Goal: Task Accomplishment & Management: Complete application form

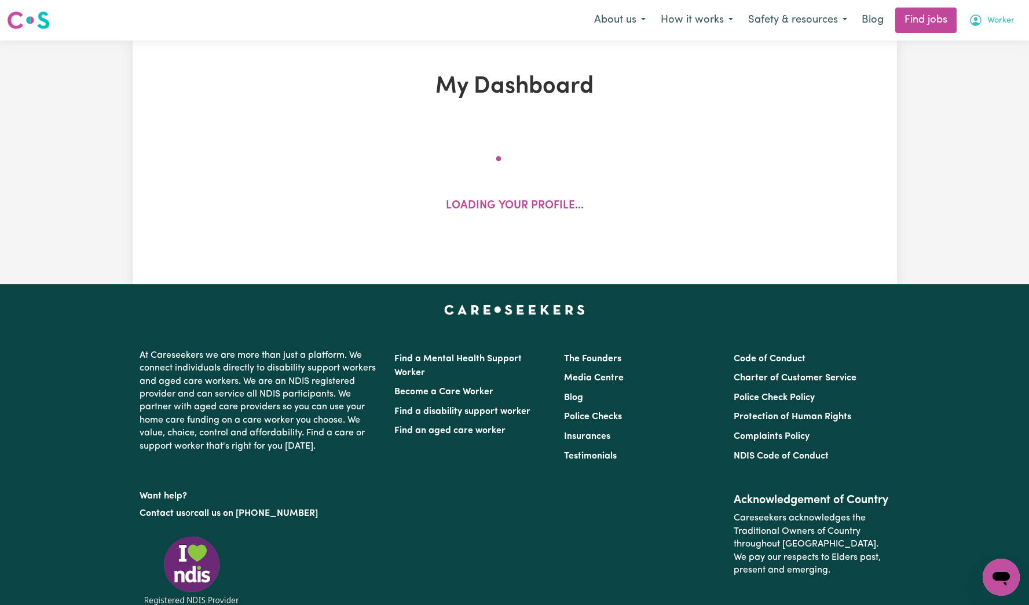
click at [1004, 18] on span "Worker" at bounding box center [1001, 20] width 27 height 13
click at [984, 41] on link "My Account" at bounding box center [976, 45] width 92 height 22
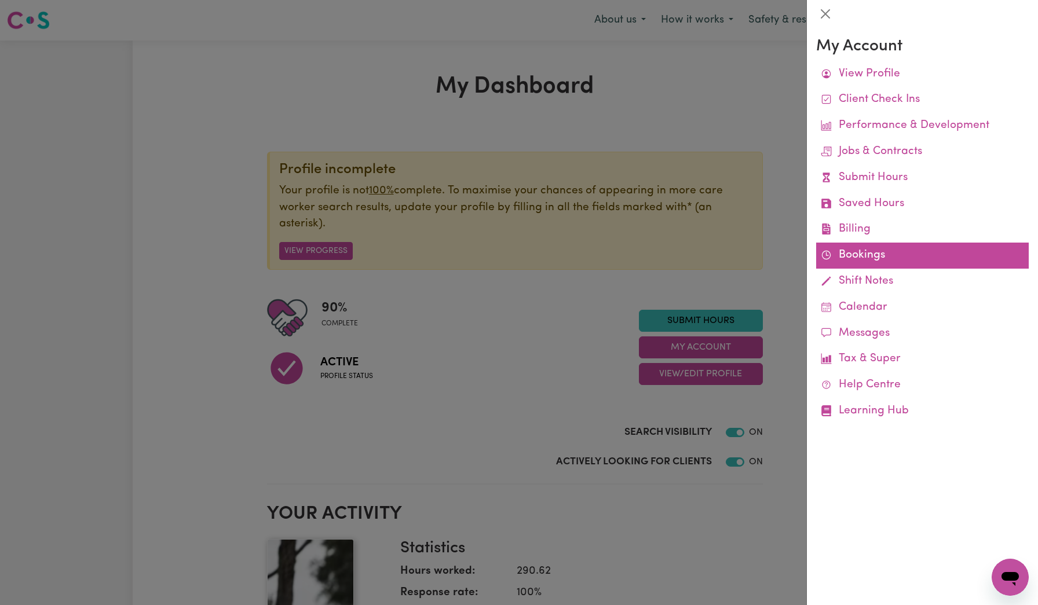
click at [875, 268] on link "Bookings" at bounding box center [922, 256] width 213 height 26
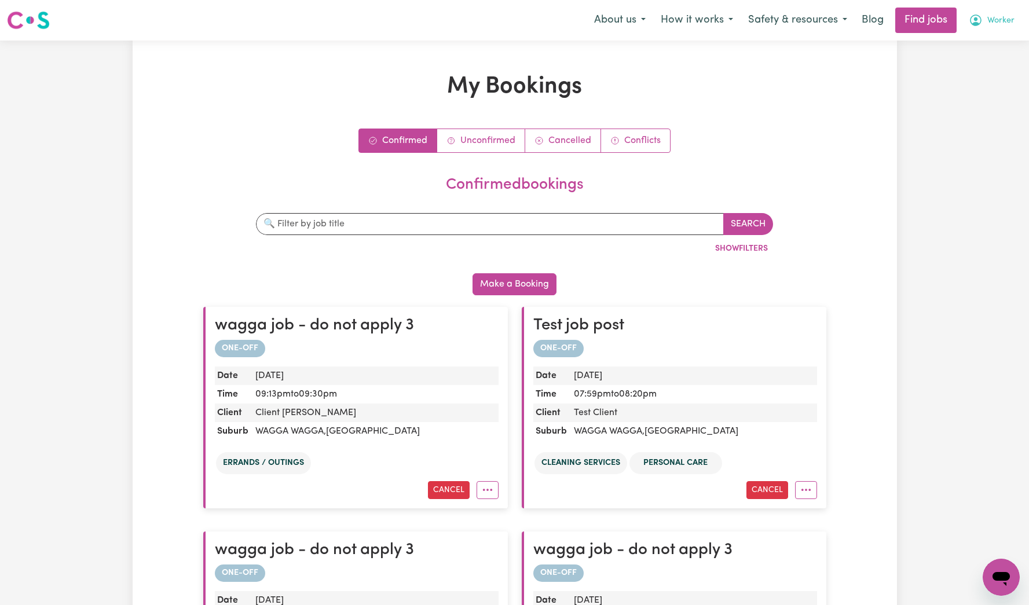
click at [994, 21] on span "Worker" at bounding box center [1001, 20] width 27 height 13
click at [986, 38] on link "My Account" at bounding box center [976, 45] width 92 height 22
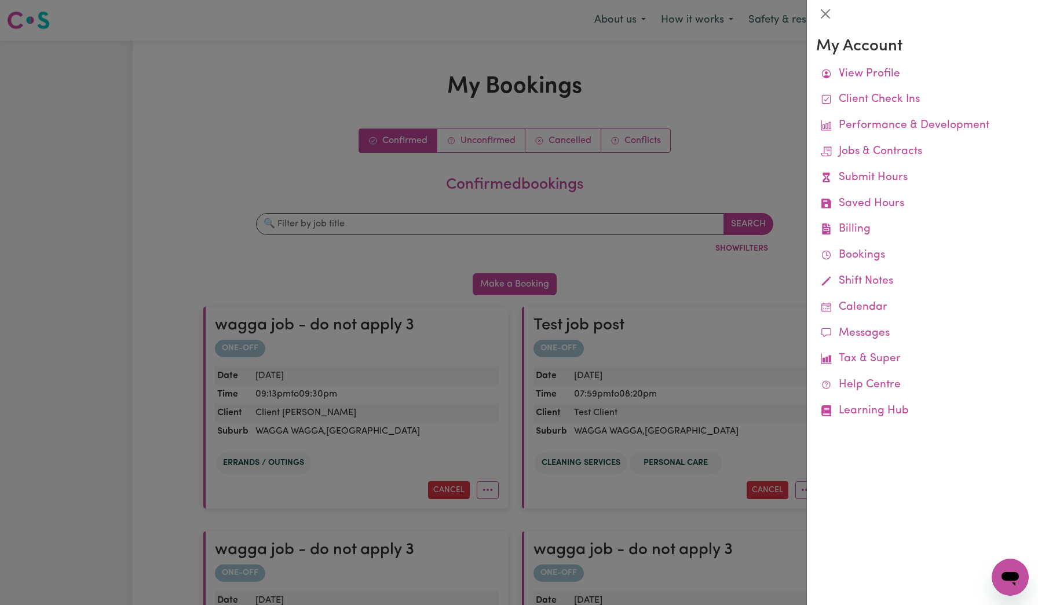
click at [601, 178] on div at bounding box center [519, 302] width 1038 height 605
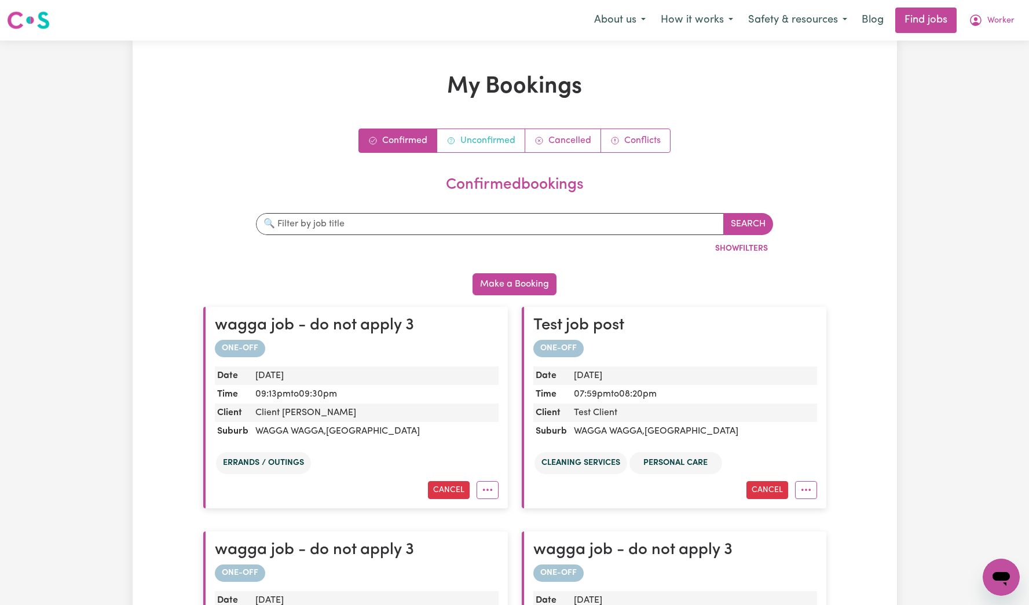
click at [496, 145] on link "Unconfirmed" at bounding box center [481, 140] width 88 height 23
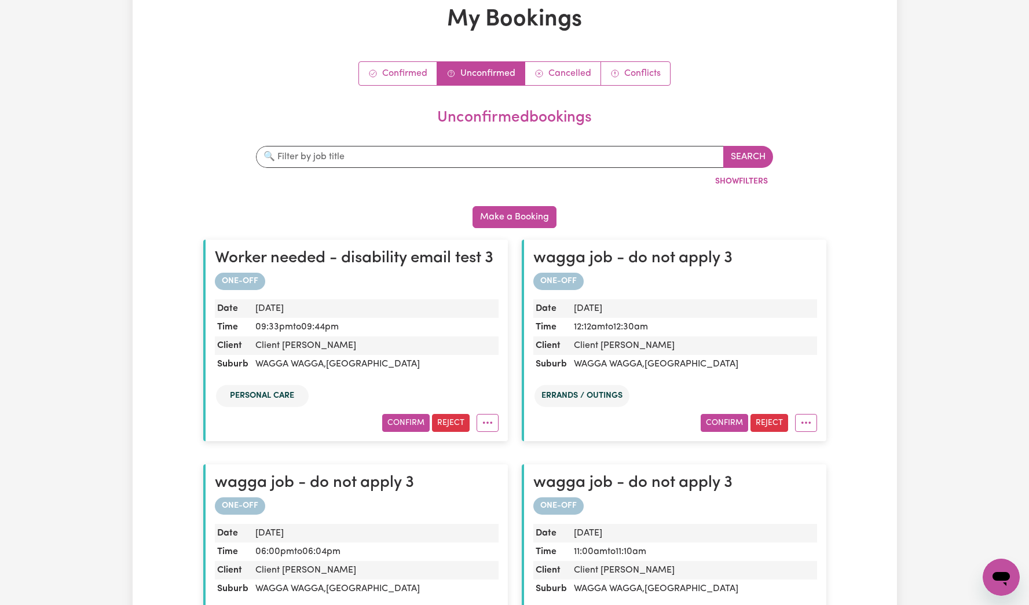
scroll to position [75, 0]
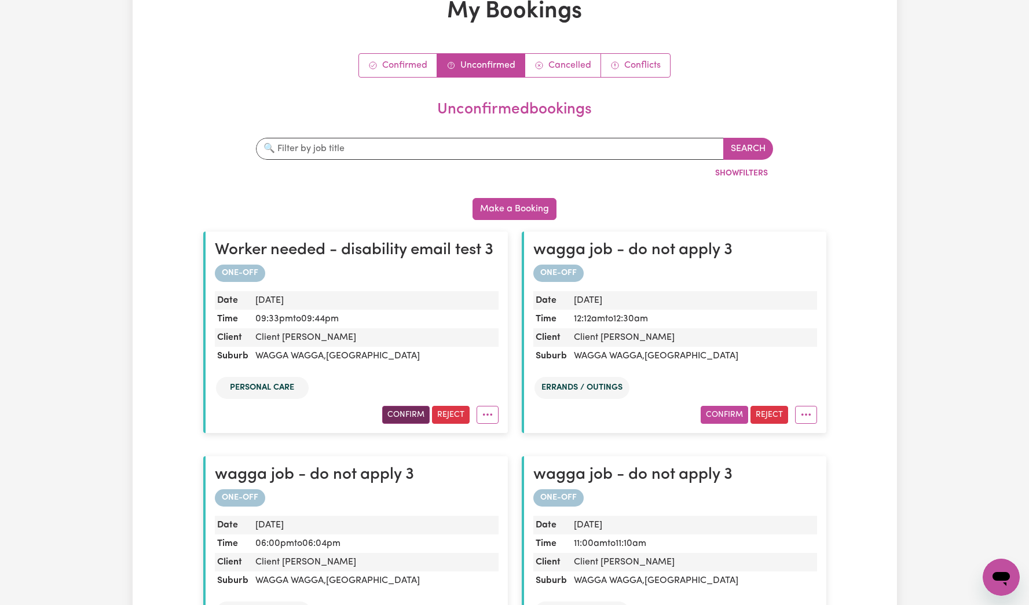
click at [412, 412] on button "Confirm" at bounding box center [405, 415] width 47 height 18
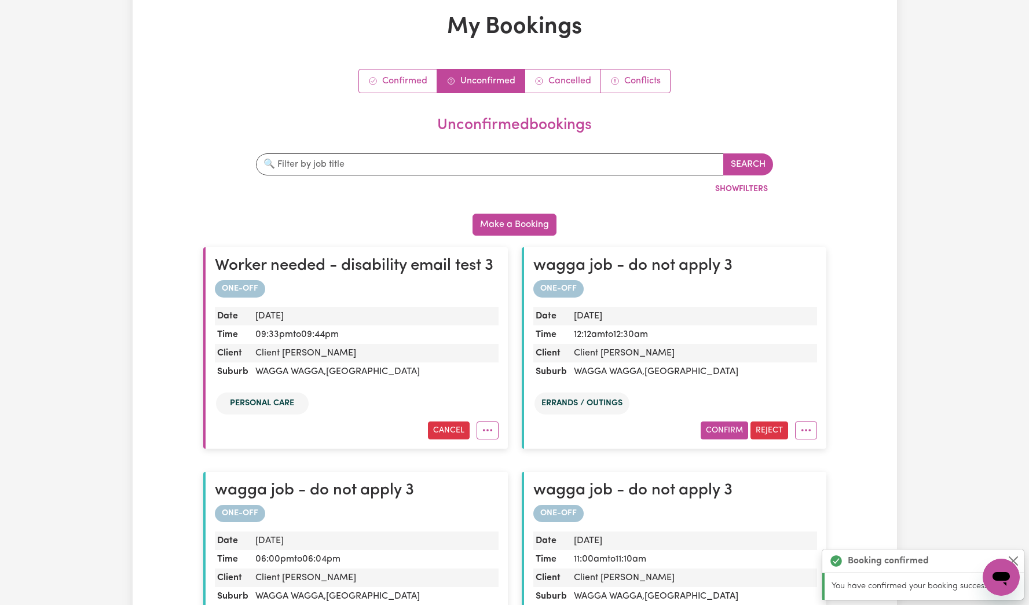
scroll to position [0, 0]
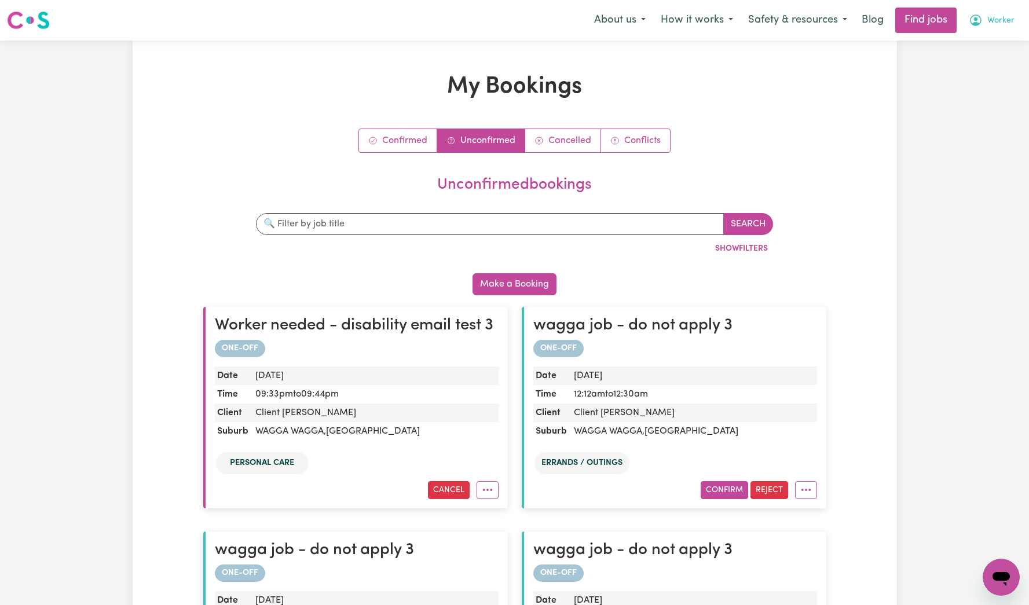
click at [999, 24] on span "Worker" at bounding box center [1001, 20] width 27 height 13
click at [978, 46] on link "My Account" at bounding box center [976, 45] width 92 height 22
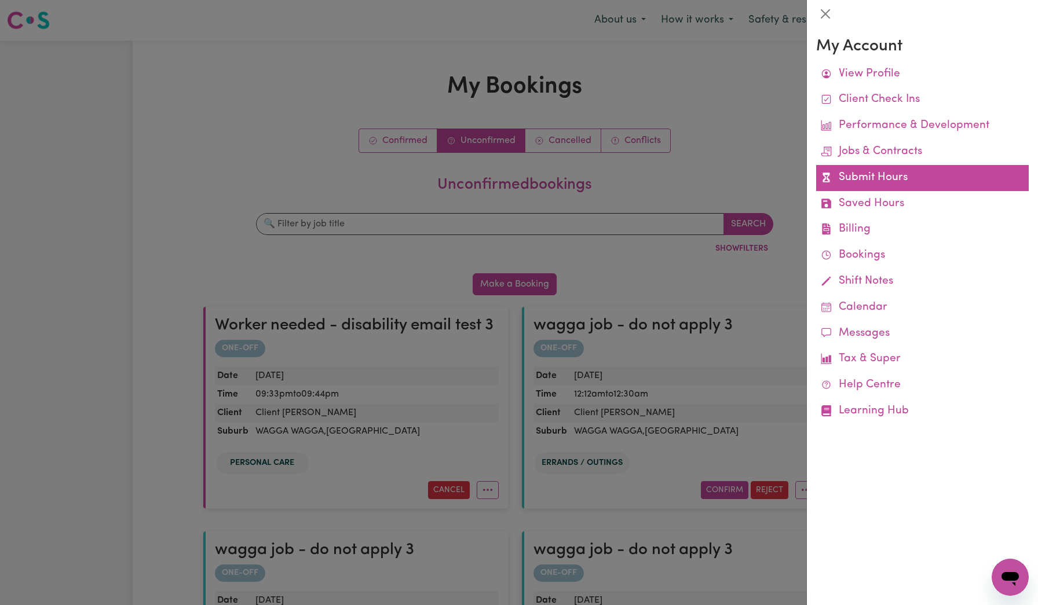
click at [866, 176] on link "Submit Hours" at bounding box center [922, 178] width 213 height 26
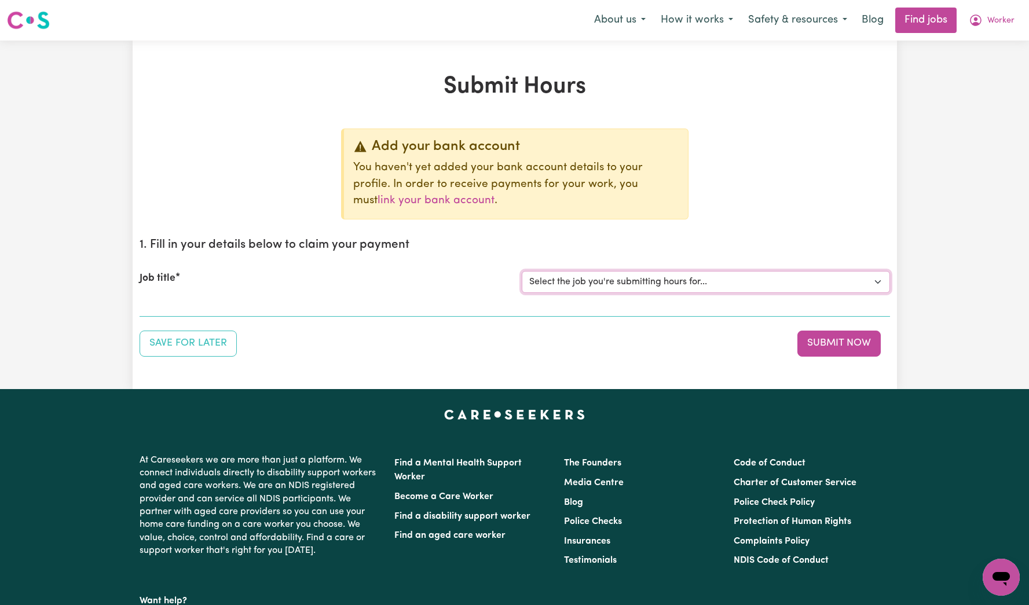
click at [638, 280] on select "Select the job you're submitting hours for... [Tumbi Umbi] Cleaner needed Tumbi…" at bounding box center [706, 282] width 368 height 22
select select "13066"
click at [522, 271] on select "Select the job you're submitting hours for... [Tumbi Umbi] Cleaner needed Tumbi…" at bounding box center [706, 282] width 368 height 22
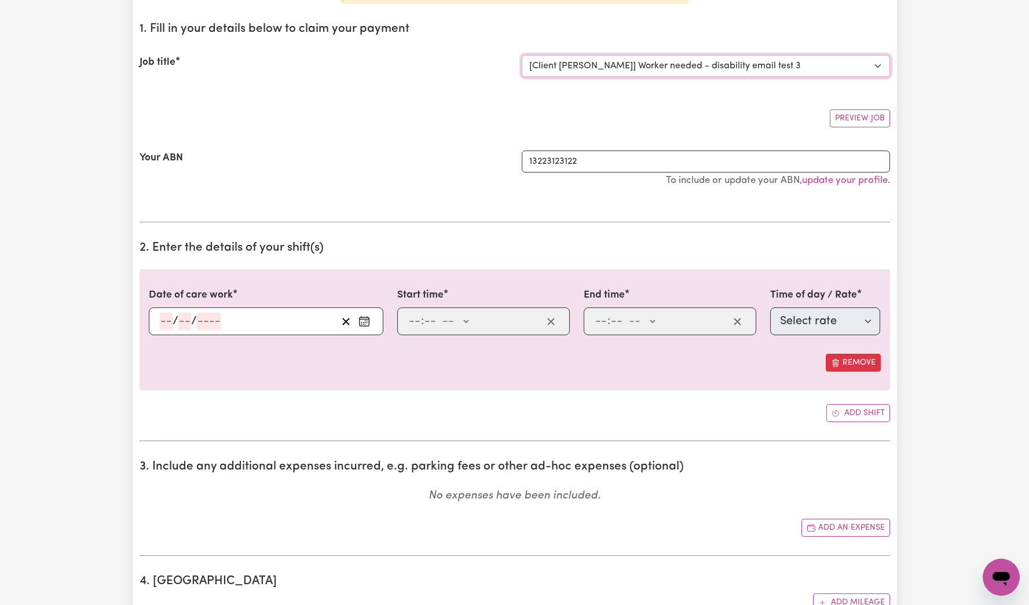
scroll to position [224, 0]
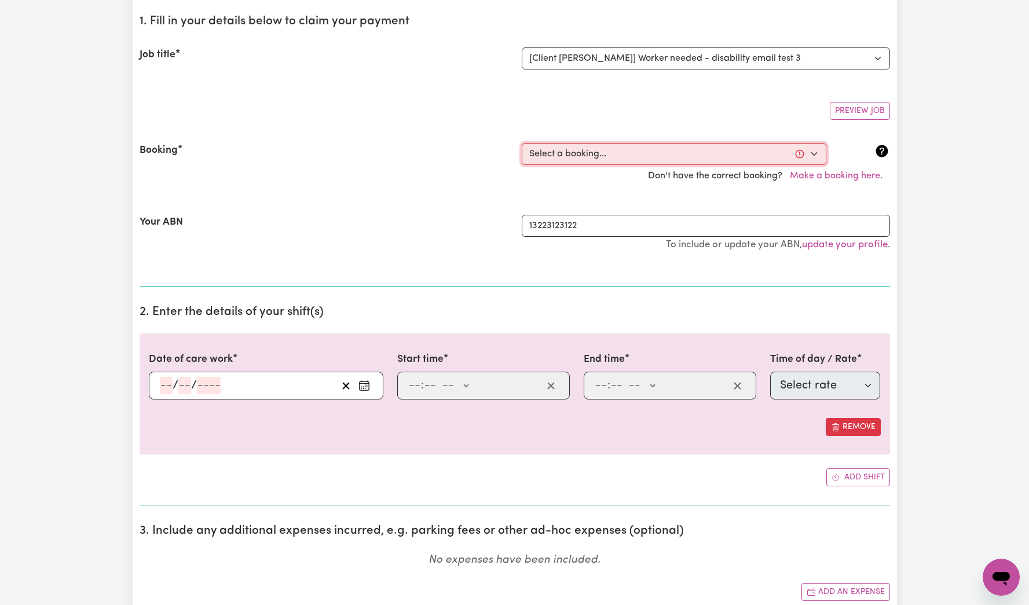
click at [552, 156] on select "Select a booking... [DATE] 09:33pm to 09:44pm (ONE-OFF)" at bounding box center [674, 154] width 305 height 22
select select "368120"
click at [522, 143] on select "Select a booking... [DATE] 09:33pm to 09:44pm (ONE-OFF)" at bounding box center [674, 154] width 305 height 22
type input "[DATE]"
type input "6"
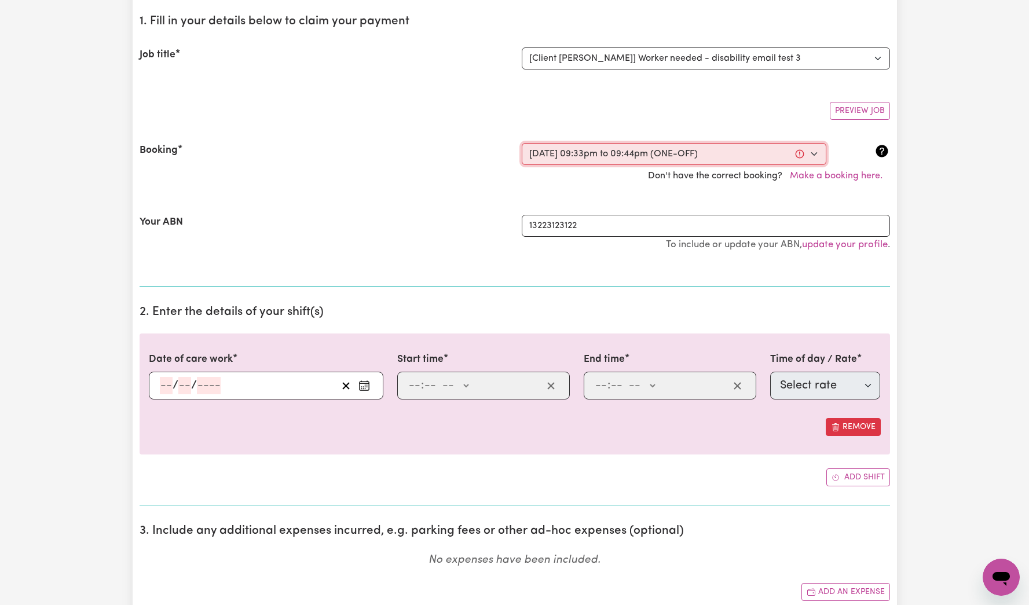
type input "10"
type input "2025"
type input "21:33"
type input "9"
type input "33"
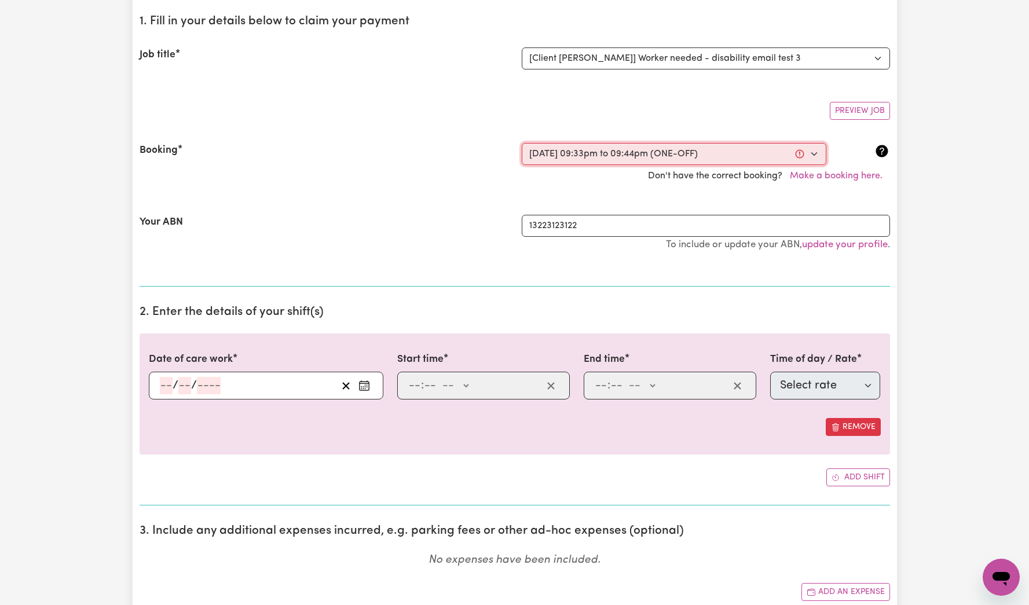
select select "pm"
type input "21:44"
type input "9"
type input "44"
select select "pm"
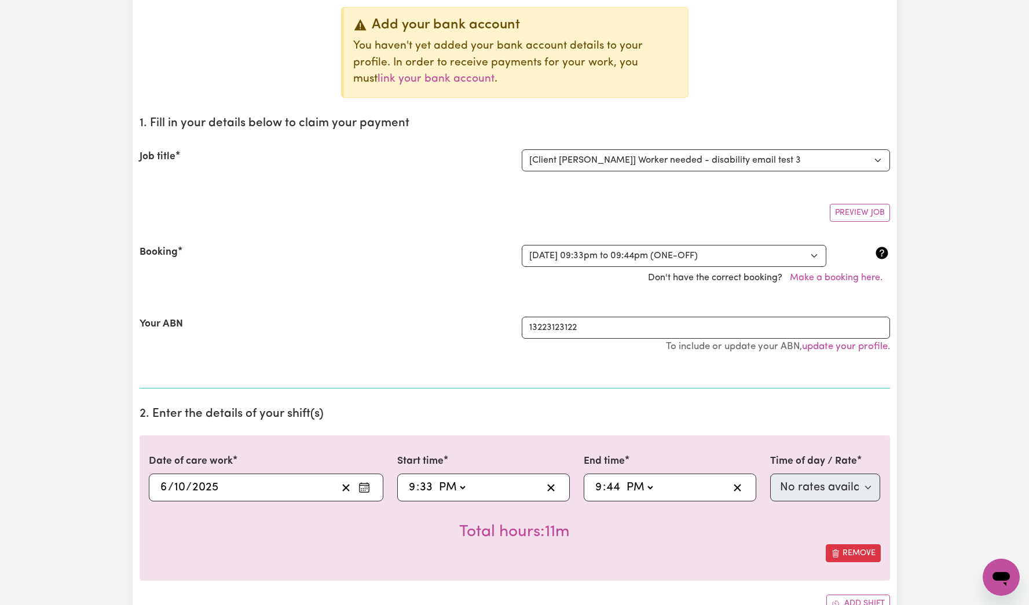
scroll to position [0, 0]
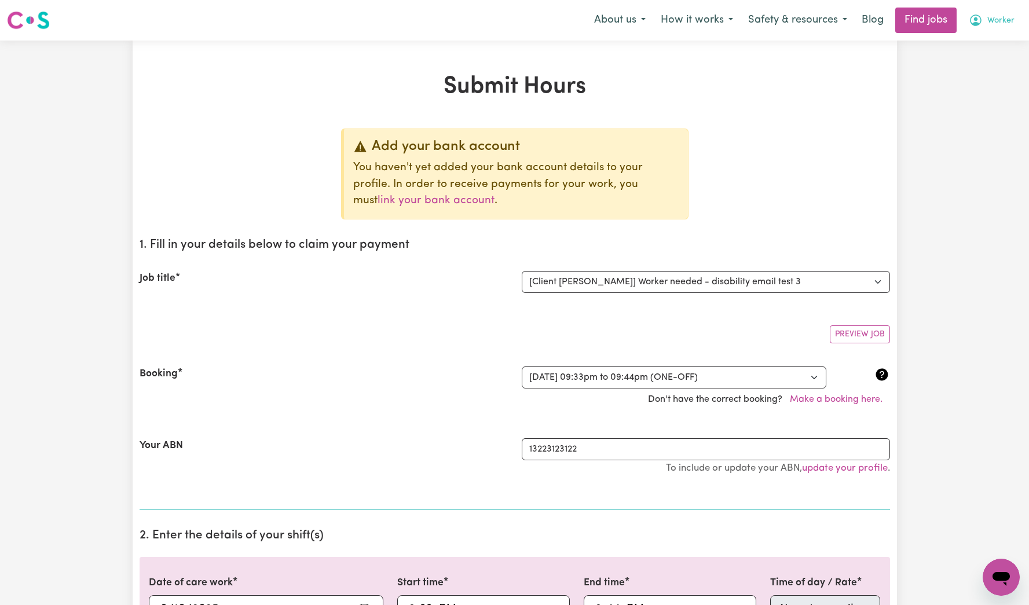
click at [1016, 23] on button "Worker" at bounding box center [991, 20] width 61 height 24
click at [989, 51] on link "My Account" at bounding box center [976, 45] width 92 height 22
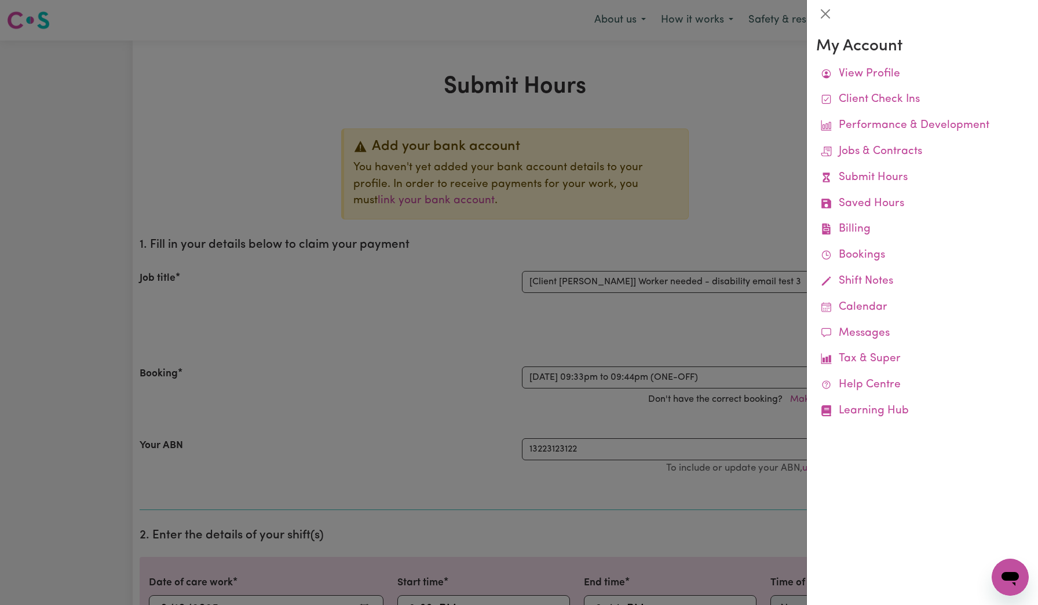
click at [755, 103] on div at bounding box center [519, 302] width 1038 height 605
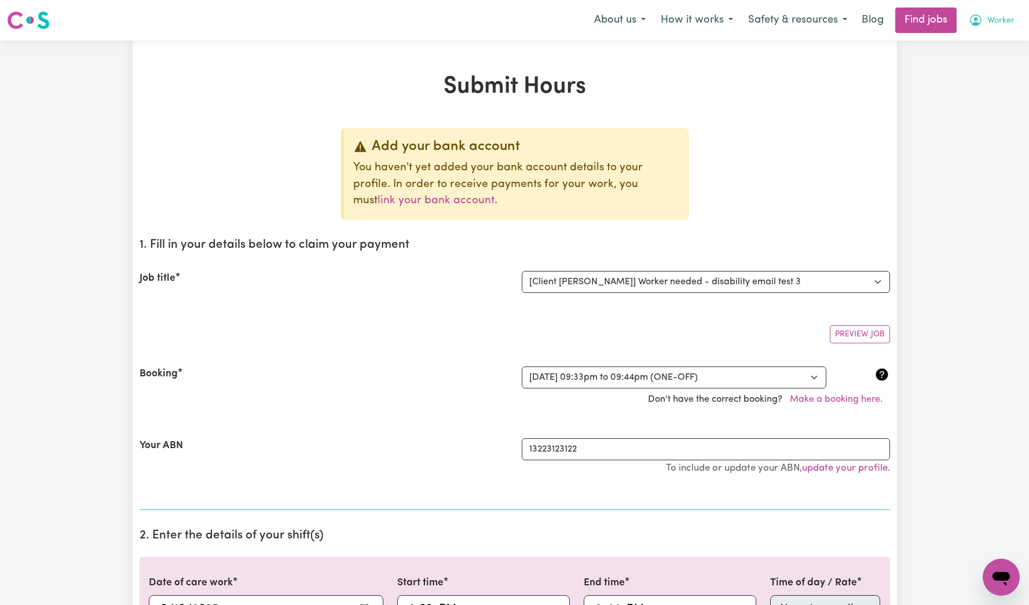
click at [1005, 25] on span "Worker" at bounding box center [1001, 20] width 27 height 13
click at [974, 90] on link "Logout" at bounding box center [976, 89] width 92 height 22
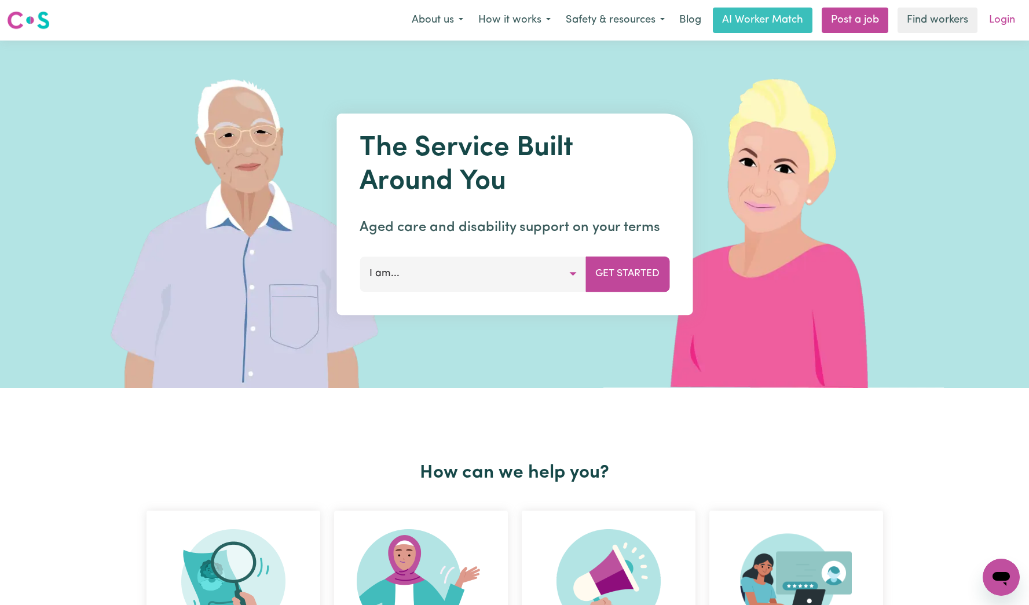
click at [1001, 23] on link "Login" at bounding box center [1002, 20] width 40 height 25
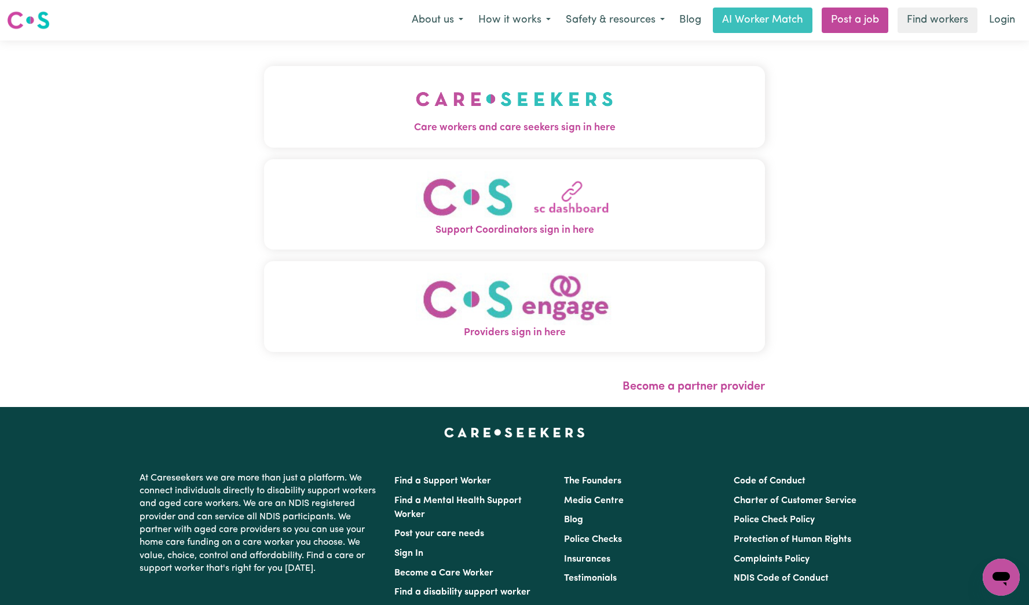
click at [490, 126] on span "Care workers and care seekers sign in here" at bounding box center [514, 127] width 501 height 15
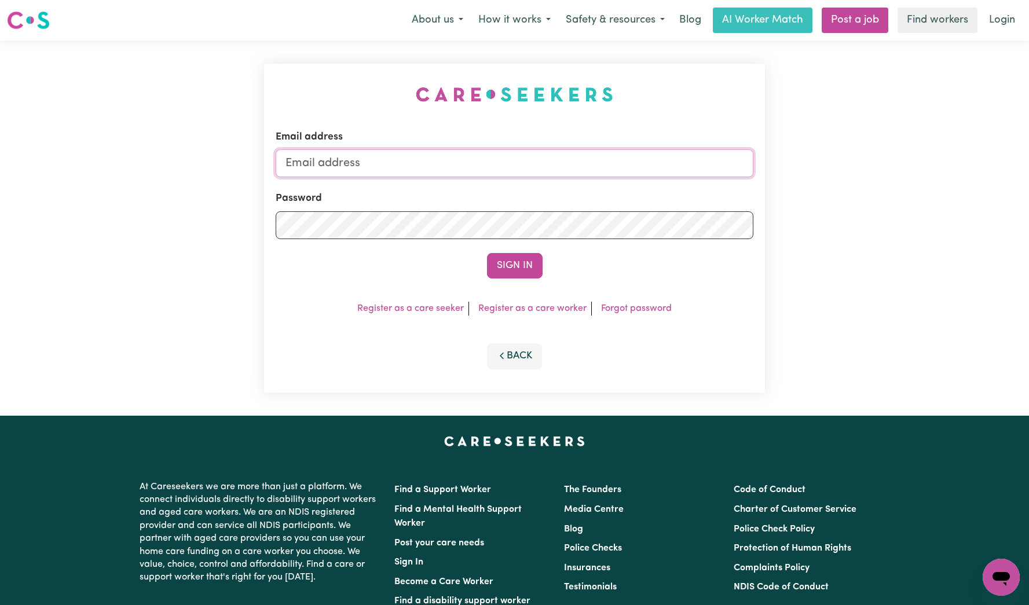
click at [553, 161] on input "Email address" at bounding box center [515, 163] width 478 height 28
click at [639, 134] on div "Email address" at bounding box center [515, 153] width 478 height 47
click at [537, 163] on input "Email address" at bounding box center [515, 163] width 478 height 28
type input "[EMAIL_ADDRESS][DOMAIN_NAME]"
click at [493, 260] on button "Sign In" at bounding box center [515, 265] width 56 height 25
